Goal: Find specific page/section: Find specific page/section

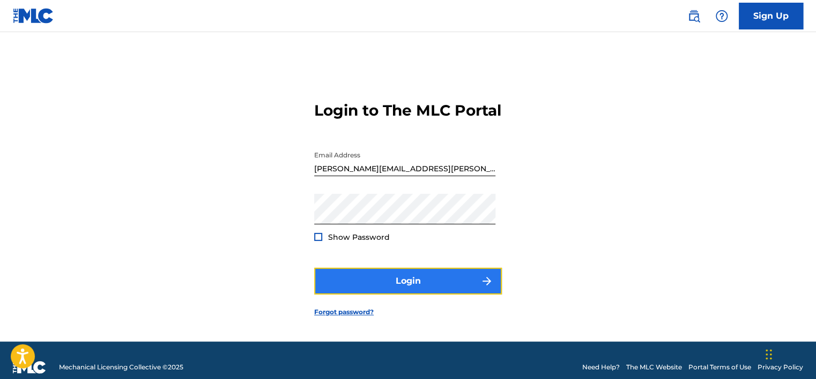
click at [393, 288] on button "Login" at bounding box center [408, 281] width 188 height 27
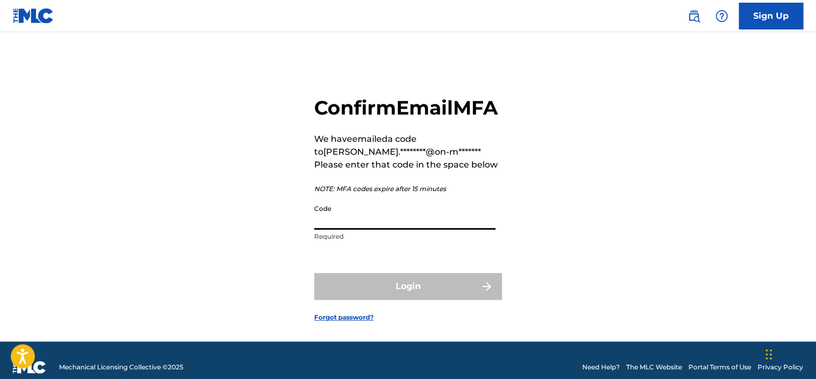
paste input "342781"
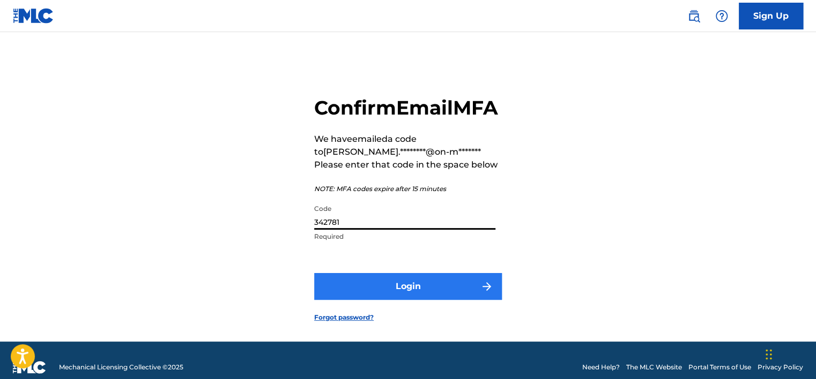
type input "342781"
click at [435, 300] on button "Login" at bounding box center [408, 286] width 188 height 27
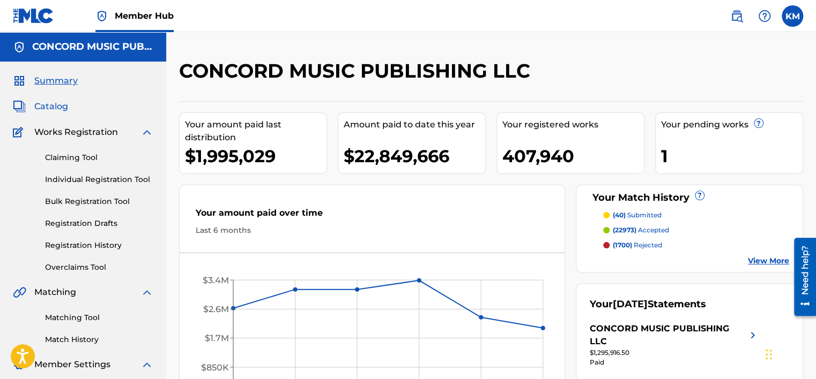
click at [57, 103] on span "Catalog" at bounding box center [51, 106] width 34 height 13
